Goal: Transaction & Acquisition: Purchase product/service

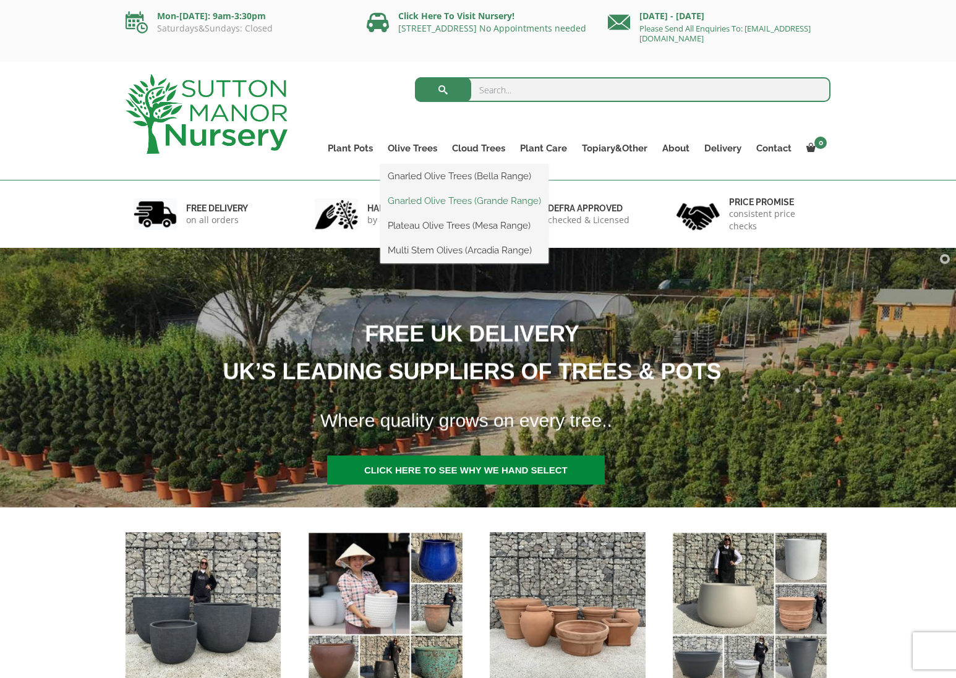
click at [419, 201] on link "Gnarled Olive Trees (Grande Range)" at bounding box center [464, 201] width 168 height 19
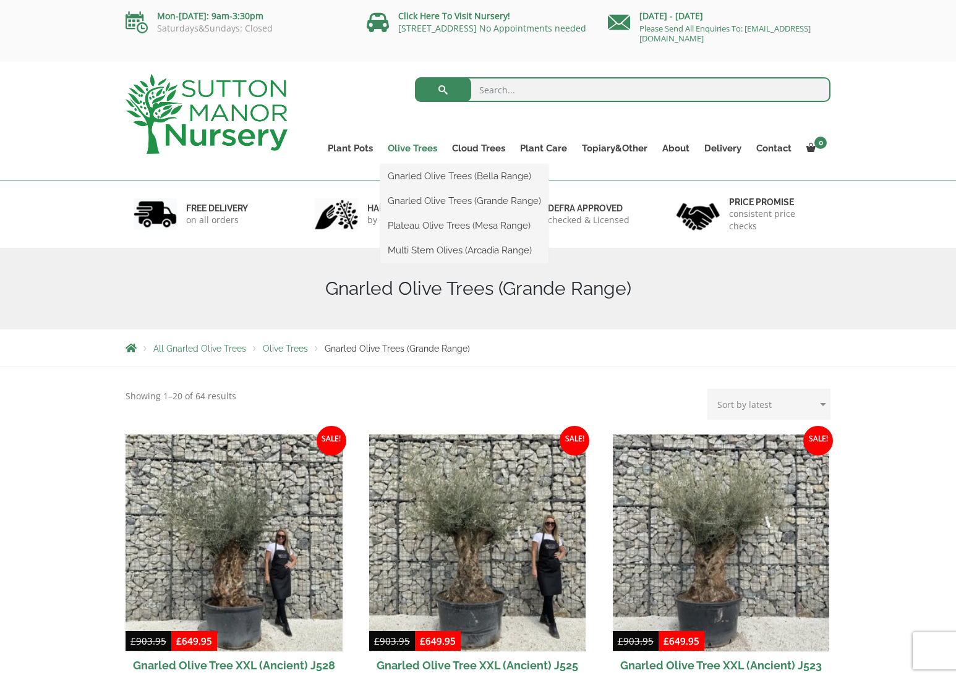
click at [419, 151] on link "Olive Trees" at bounding box center [412, 148] width 64 height 17
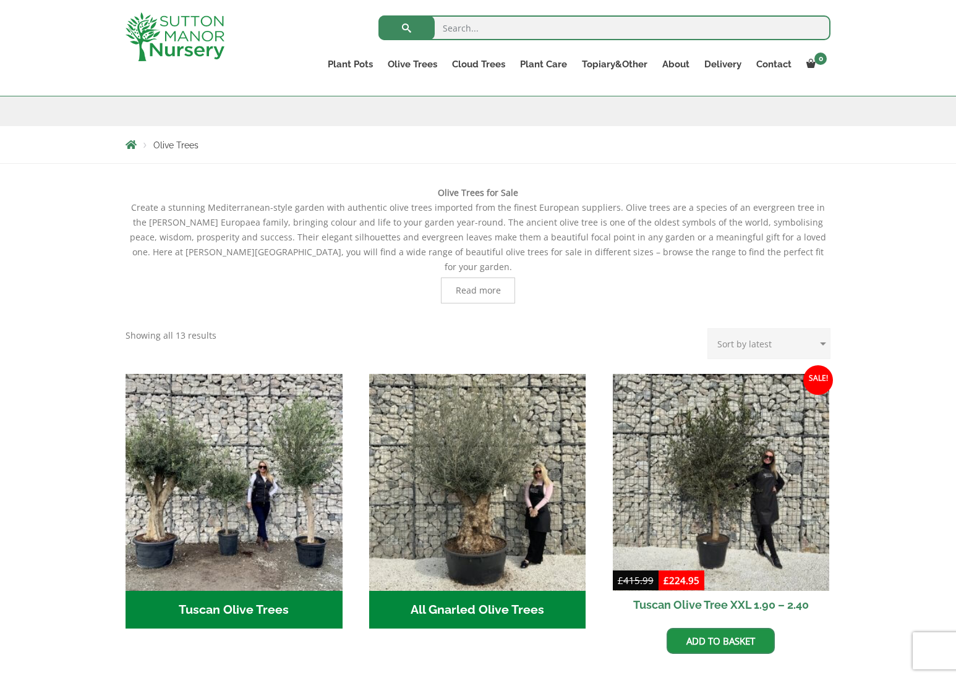
scroll to position [185, 0]
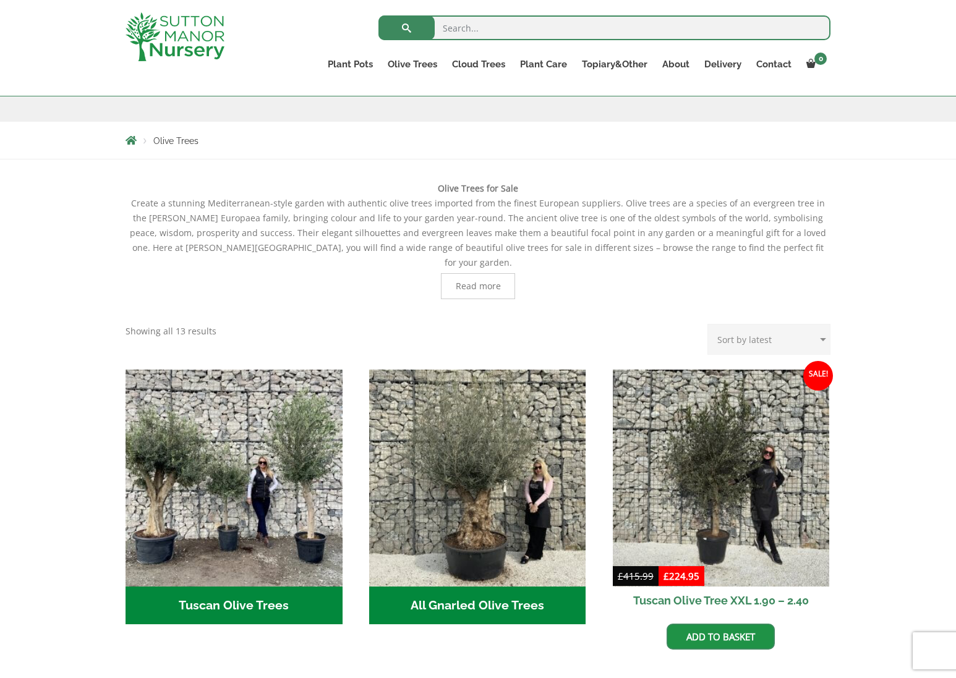
click at [475, 282] on span "Read more" at bounding box center [478, 286] width 45 height 9
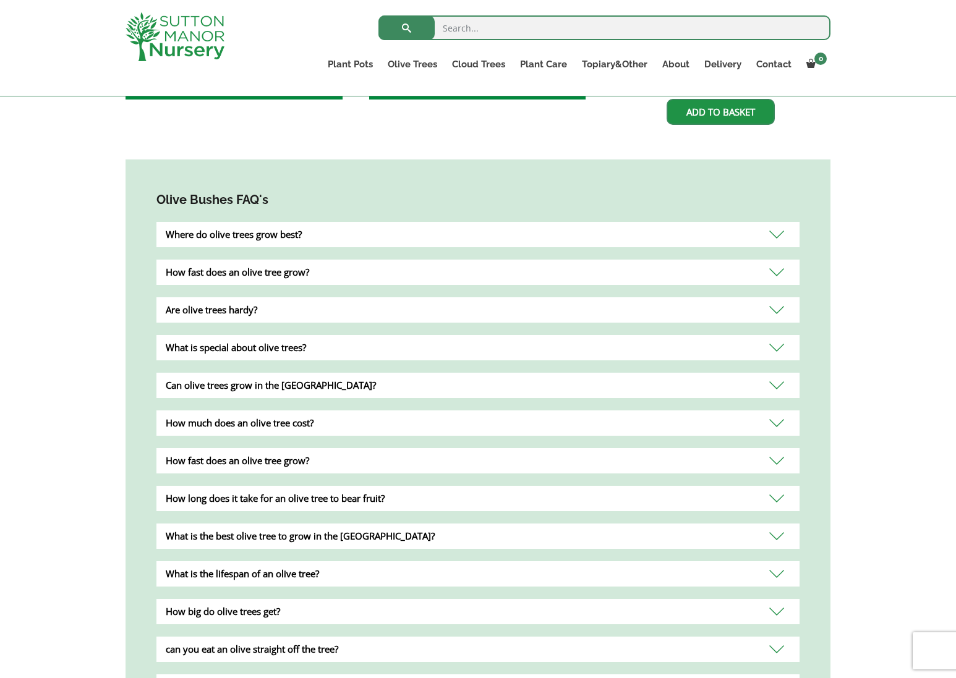
scroll to position [1175, 0]
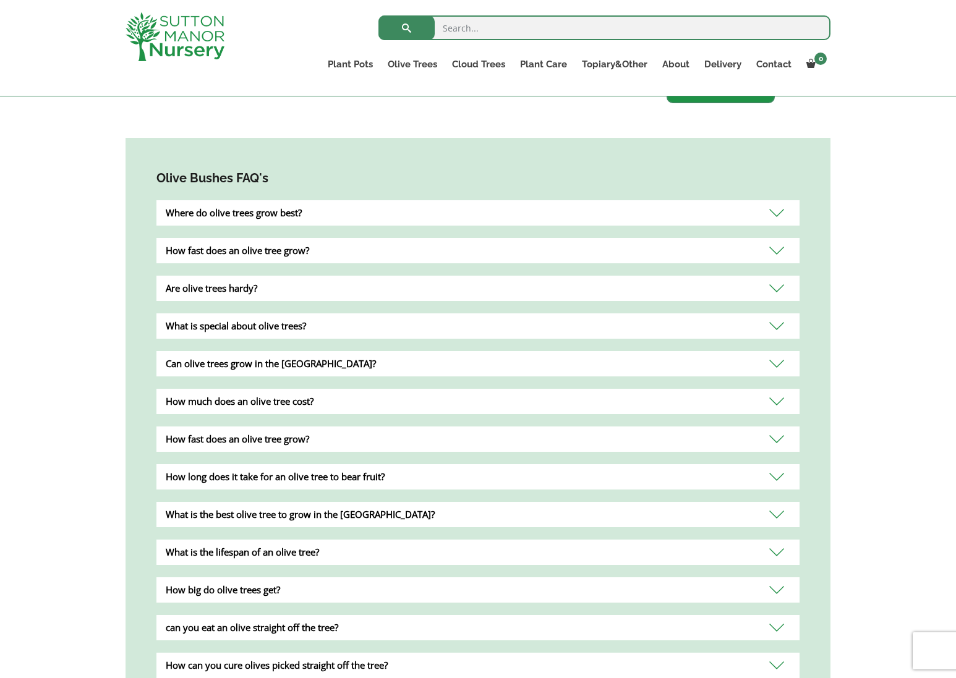
click at [509, 615] on div "can you eat an olive straight off the tree?" at bounding box center [477, 627] width 643 height 25
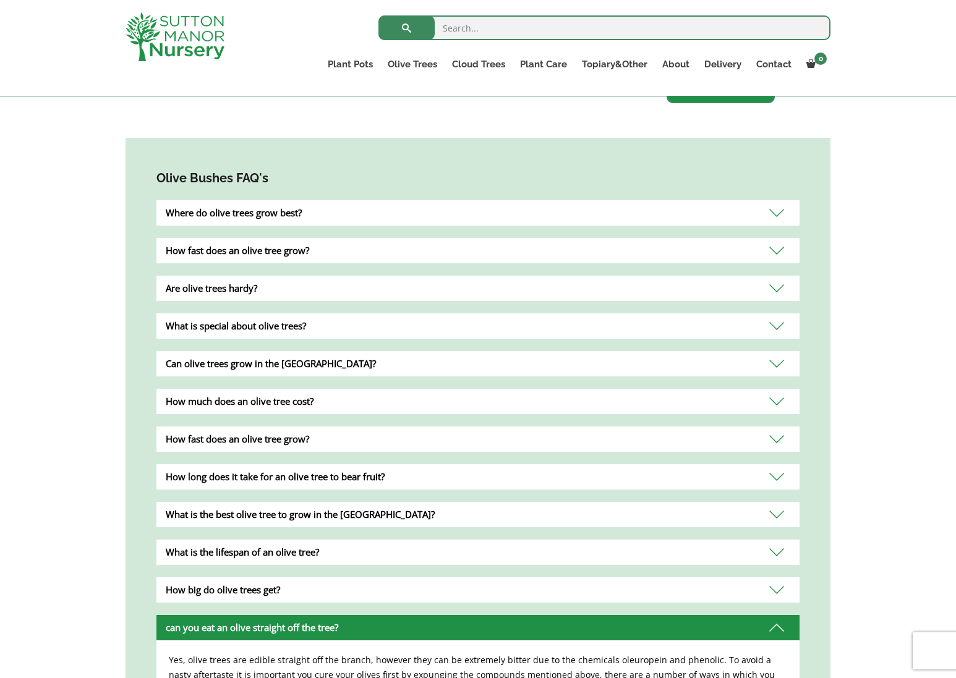
scroll to position [1236, 0]
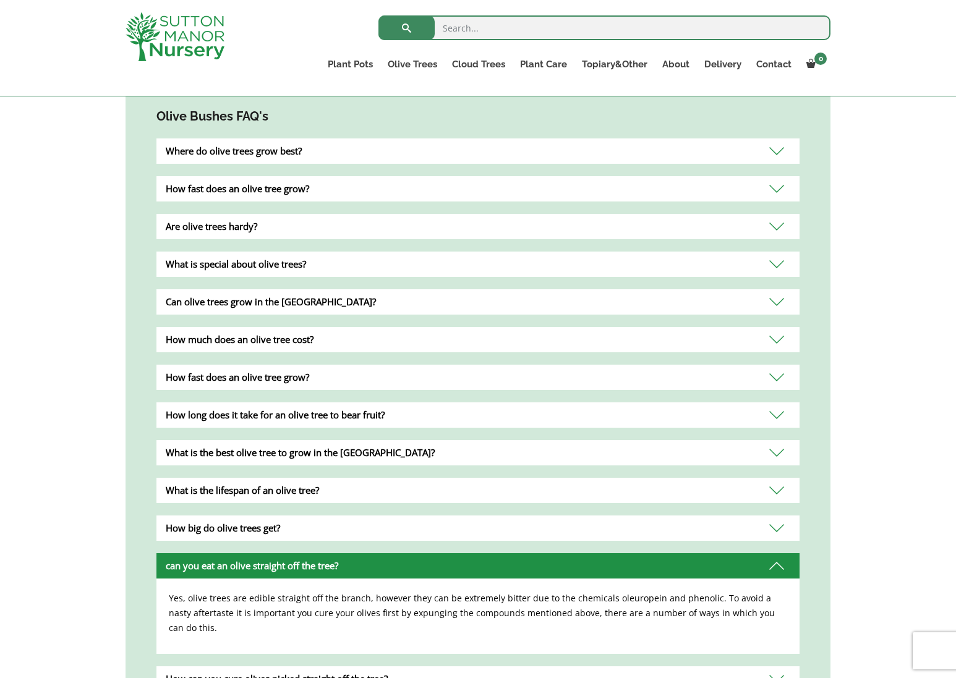
click at [575, 666] on div "How can you cure olives picked straight off the tree?" at bounding box center [477, 678] width 643 height 25
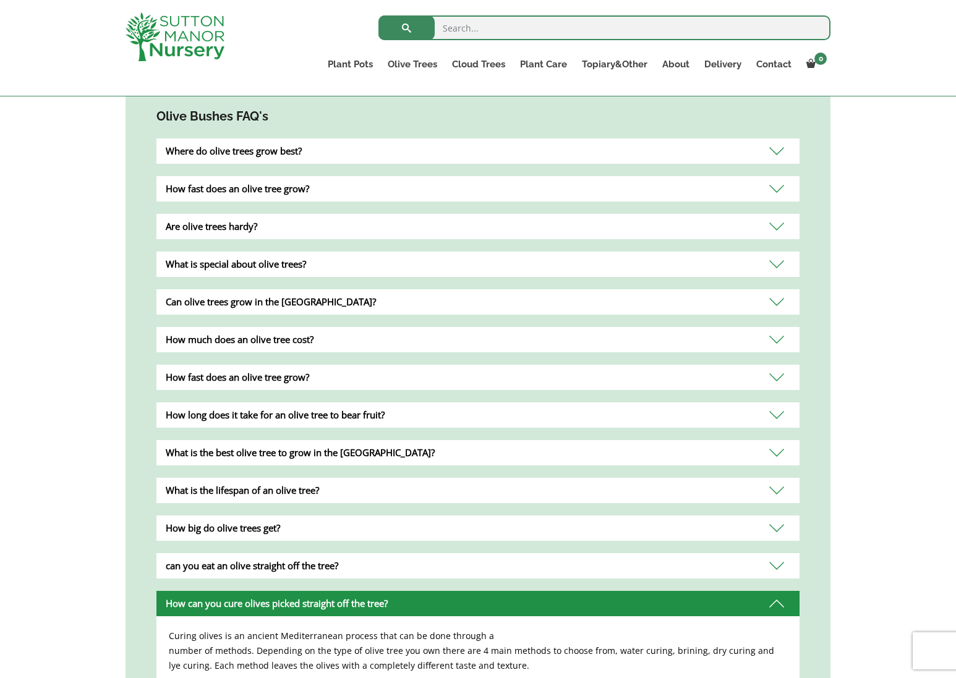
click at [260, 478] on div "What is the lifespan of an olive tree?" at bounding box center [477, 490] width 643 height 25
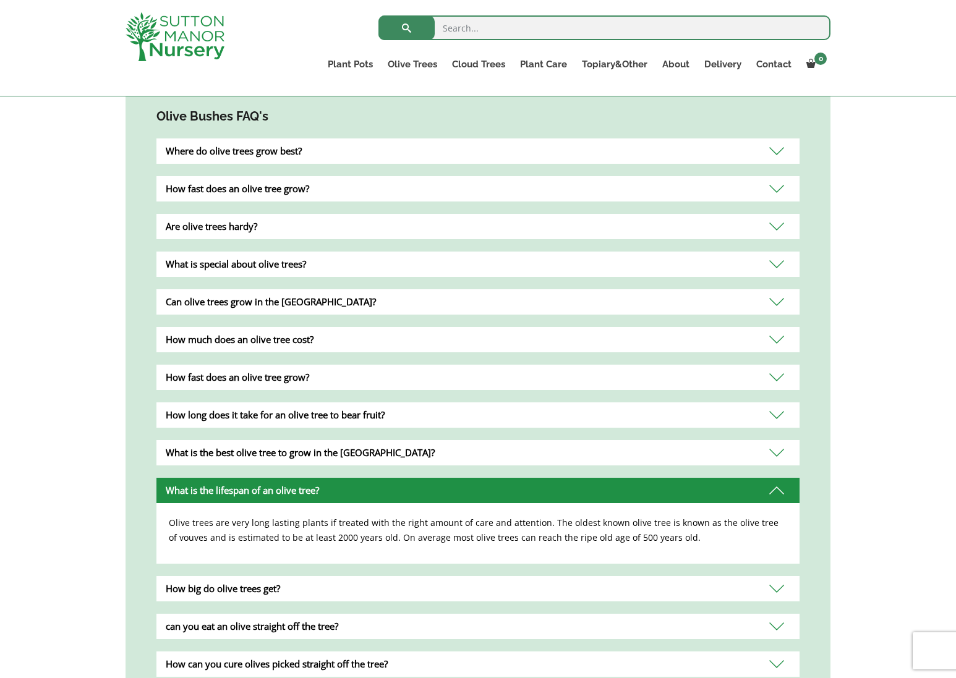
click at [291, 440] on div "What is the best olive tree to grow in the UK?" at bounding box center [477, 452] width 643 height 25
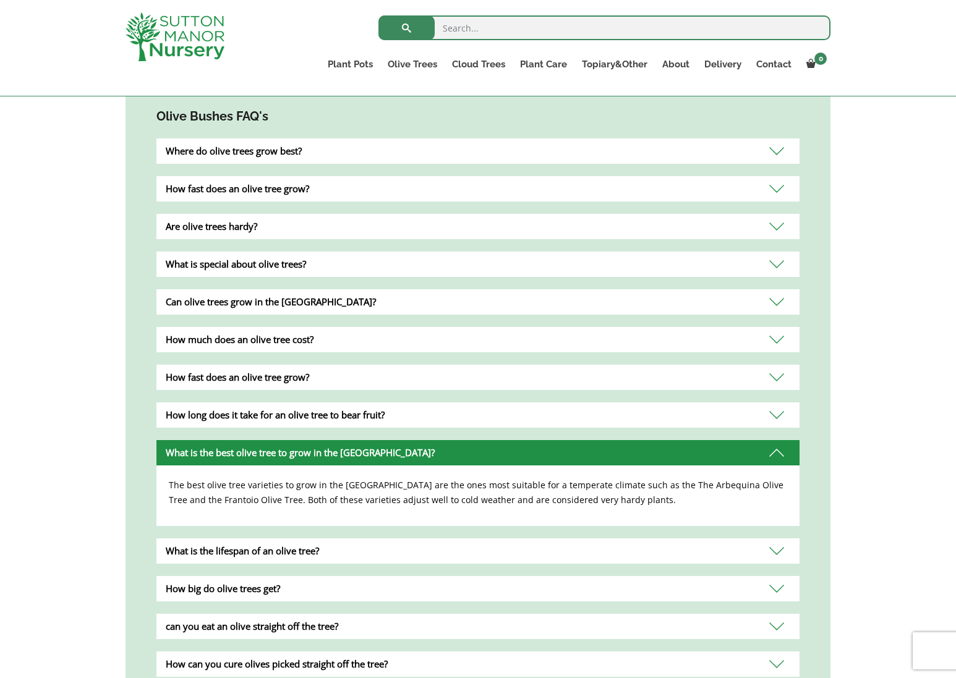
scroll to position [1175, 0]
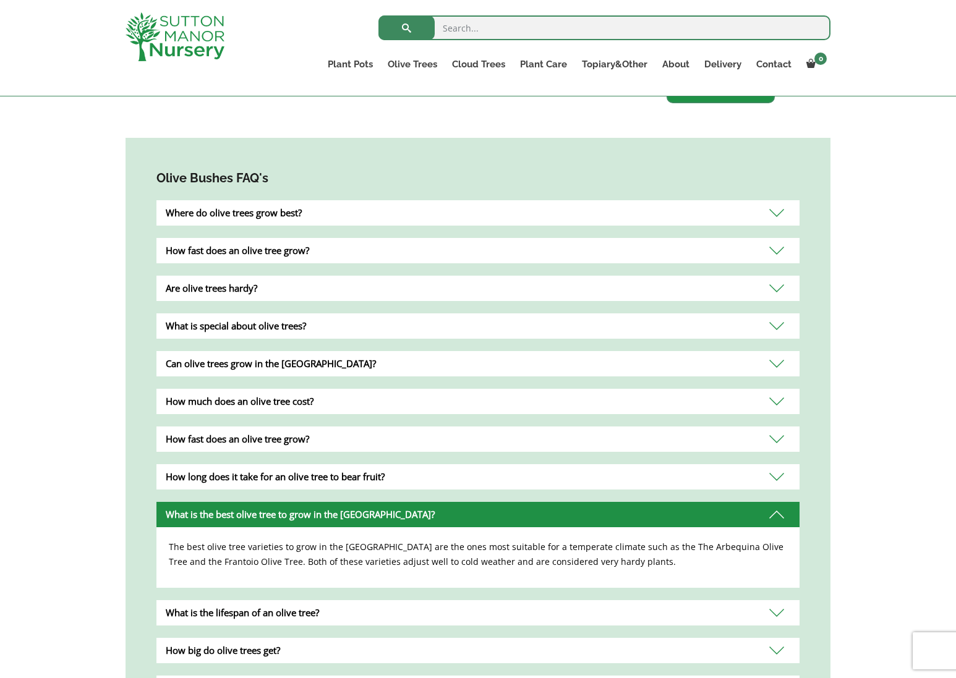
click at [233, 276] on div "Are olive trees hardy?" at bounding box center [477, 288] width 643 height 25
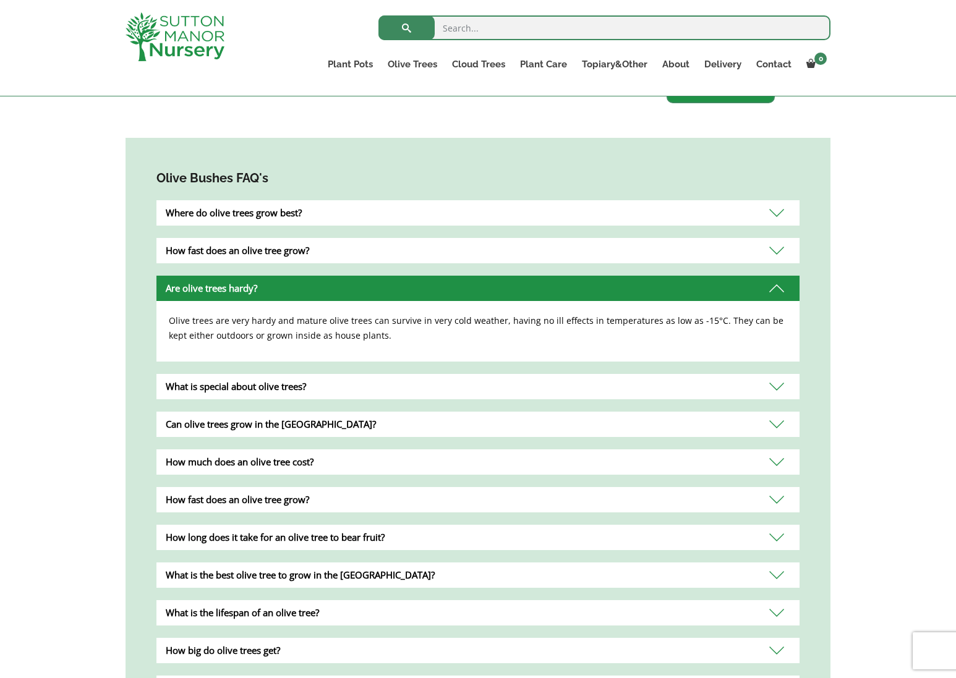
click at [270, 200] on div "Where do olive trees grow best?" at bounding box center [477, 212] width 643 height 25
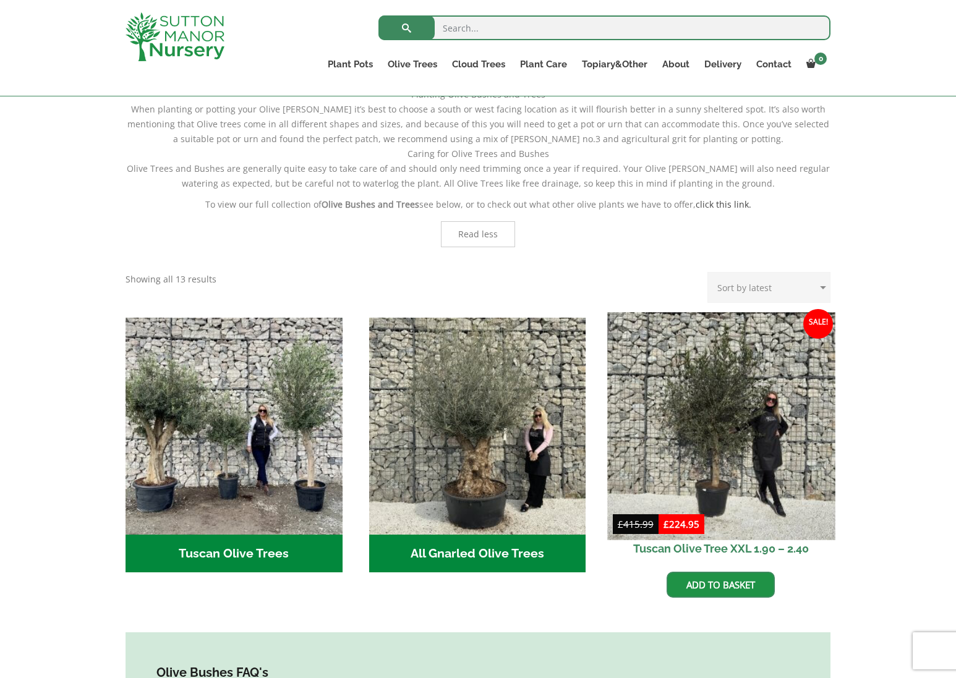
scroll to position [742, 0]
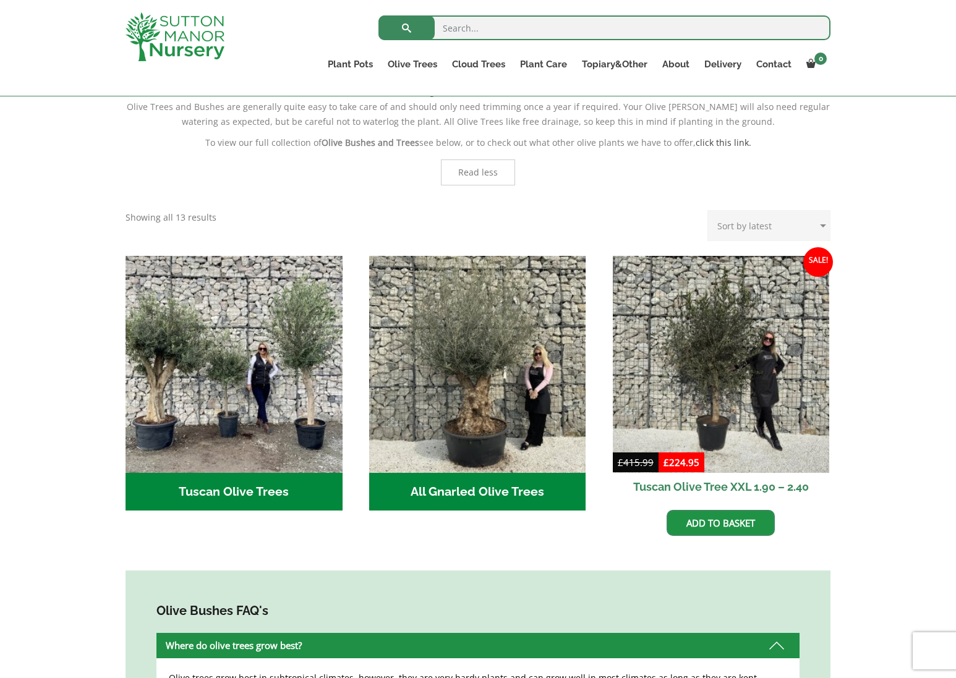
click at [473, 473] on h2 "All Gnarled Olive Trees (134)" at bounding box center [477, 492] width 217 height 38
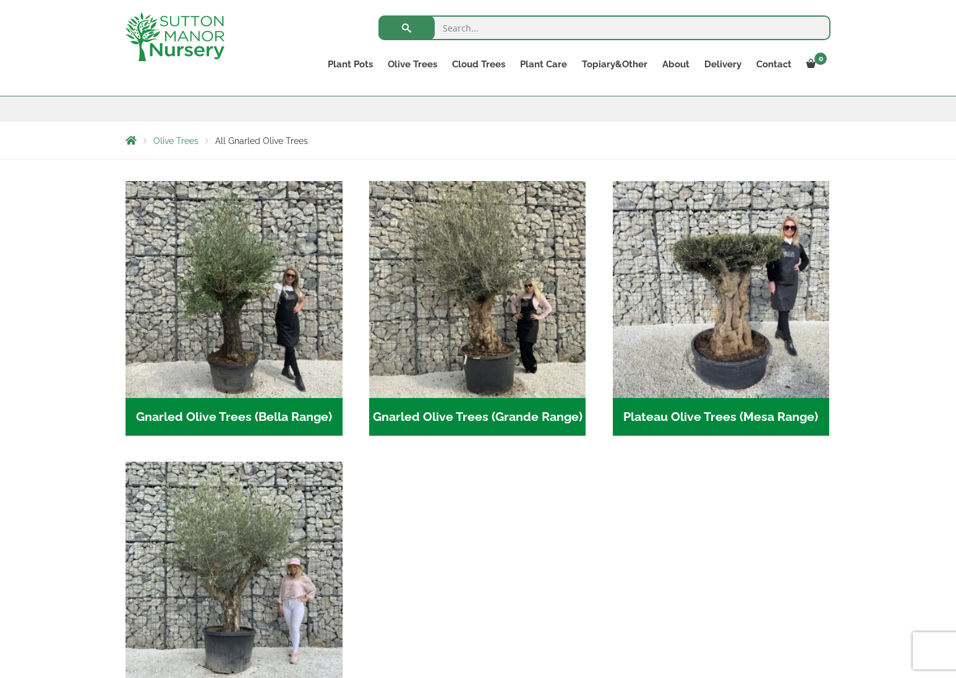
click at [499, 415] on h2 "Gnarled Olive Trees (Grande Range) (50)" at bounding box center [477, 417] width 217 height 38
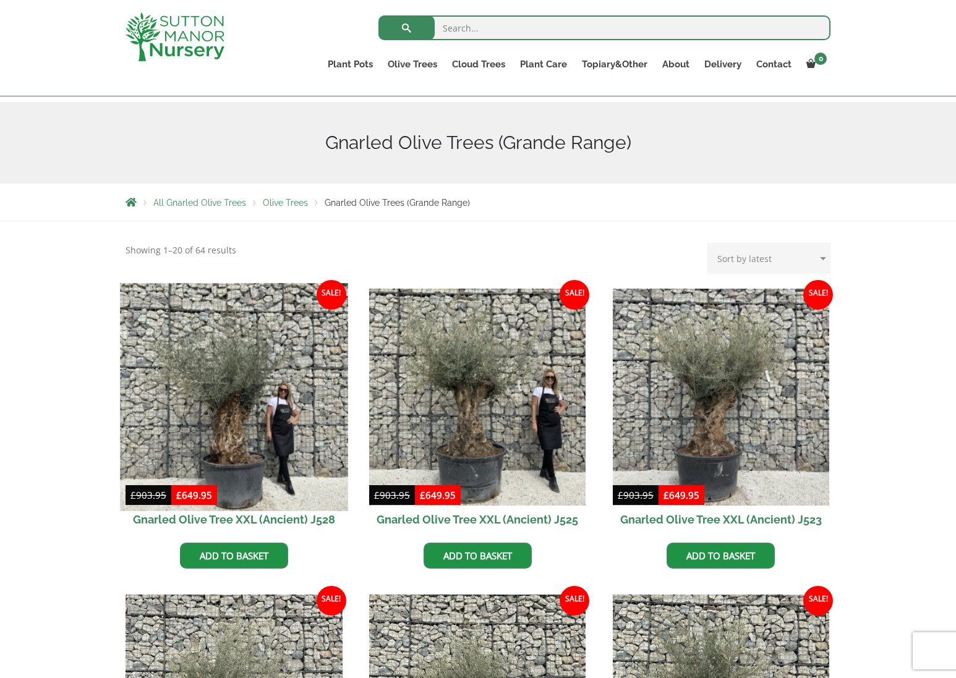
scroll to position [124, 0]
click at [218, 430] on img at bounding box center [233, 396] width 227 height 227
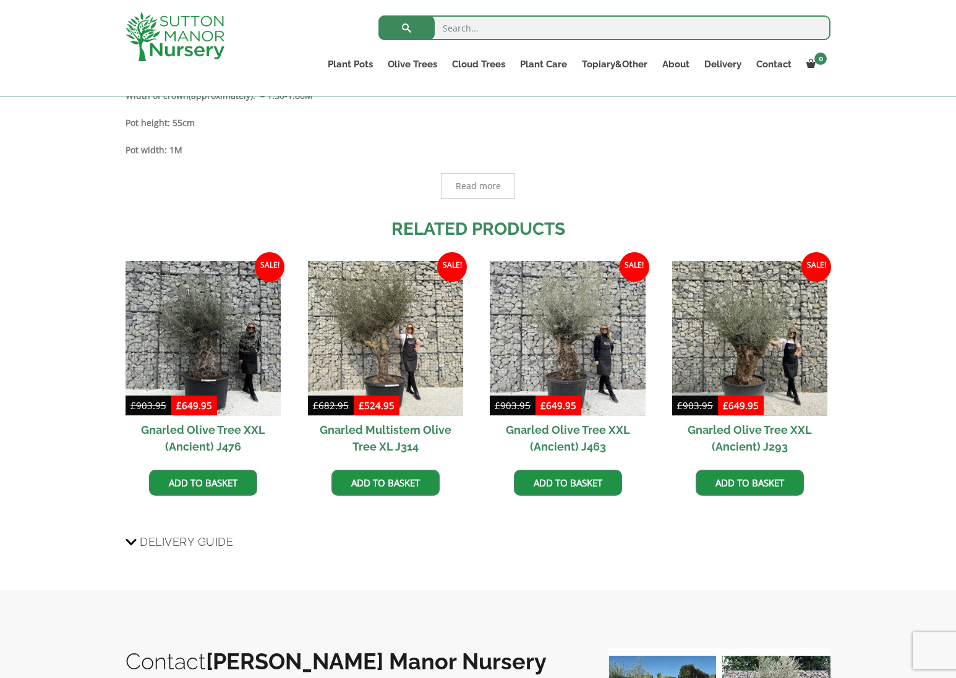
scroll to position [927, 0]
